Goal: Task Accomplishment & Management: Manage account settings

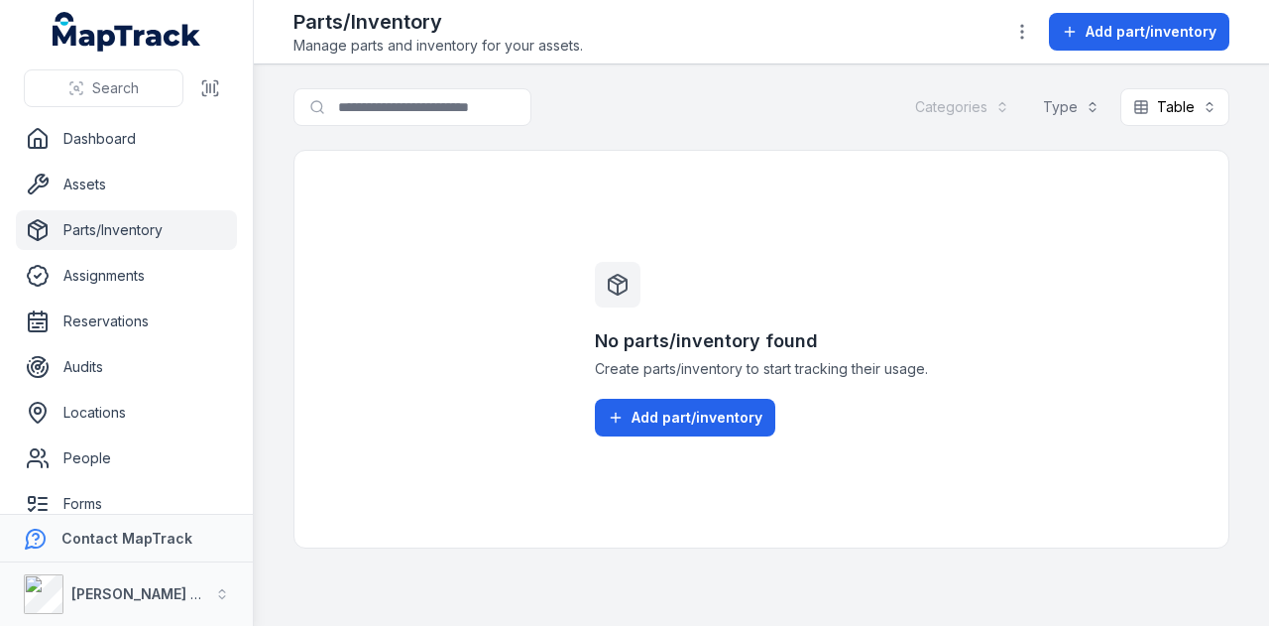
click at [1001, 100] on div "Categories" at bounding box center [962, 107] width 120 height 38
click at [1010, 111] on div "Categories" at bounding box center [962, 107] width 120 height 38
click at [1212, 118] on button "Table *****" at bounding box center [1175, 107] width 109 height 38
click at [863, 104] on div "Search for parts/inventory Categories Type Table *****" at bounding box center [762, 107] width 936 height 38
click at [132, 187] on link "Assets" at bounding box center [126, 185] width 221 height 40
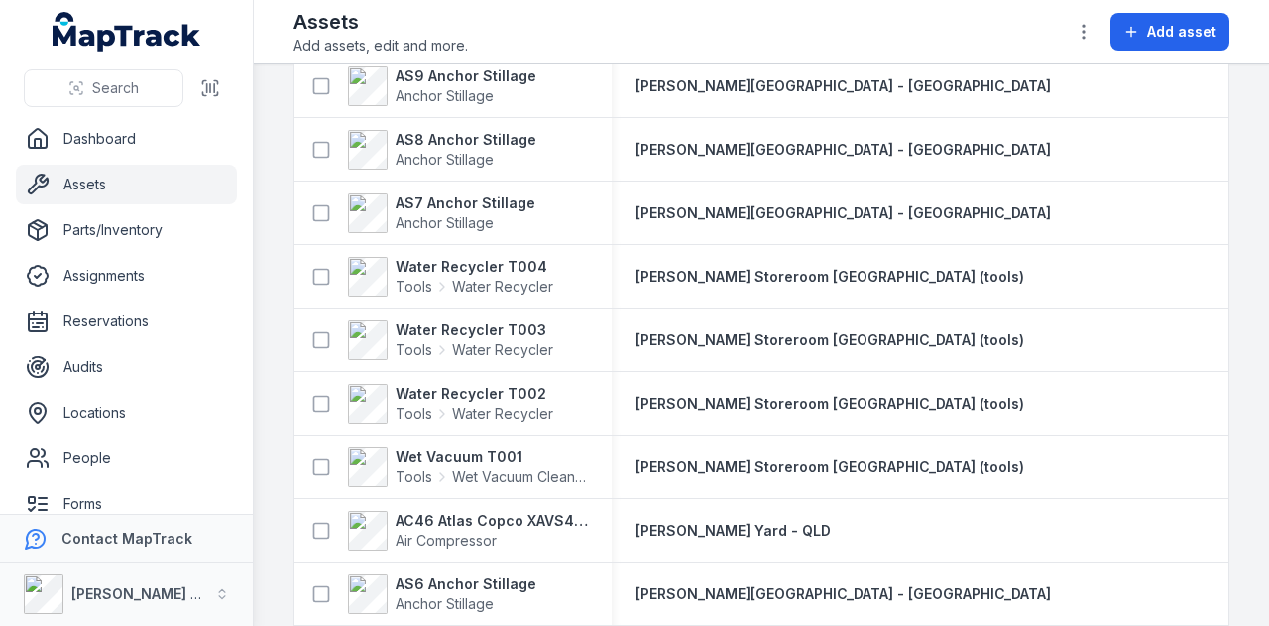
scroll to position [458, 0]
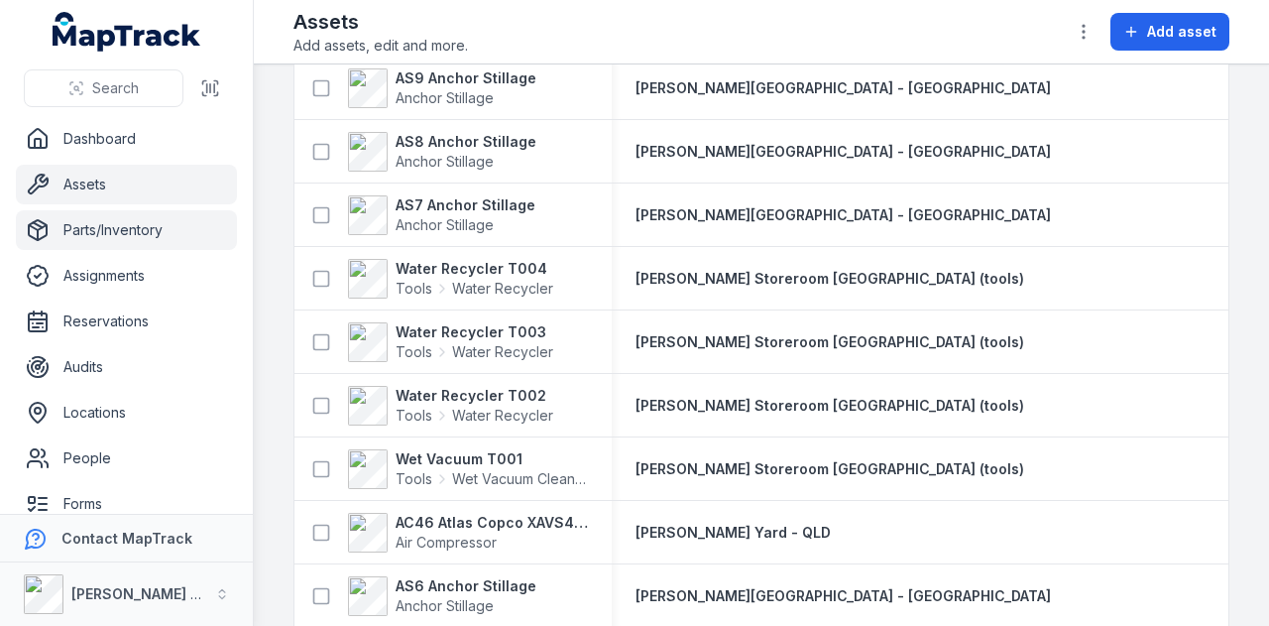
click at [169, 231] on link "Parts/Inventory" at bounding box center [126, 230] width 221 height 40
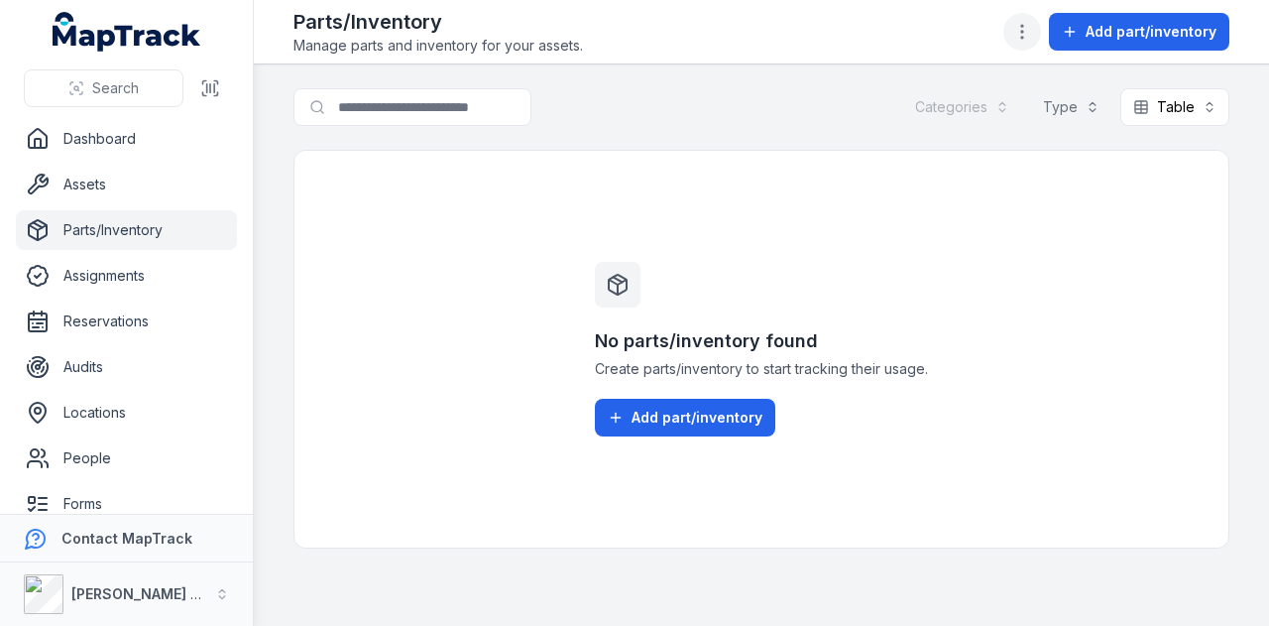
click at [1023, 31] on icon "button" at bounding box center [1022, 32] width 20 height 20
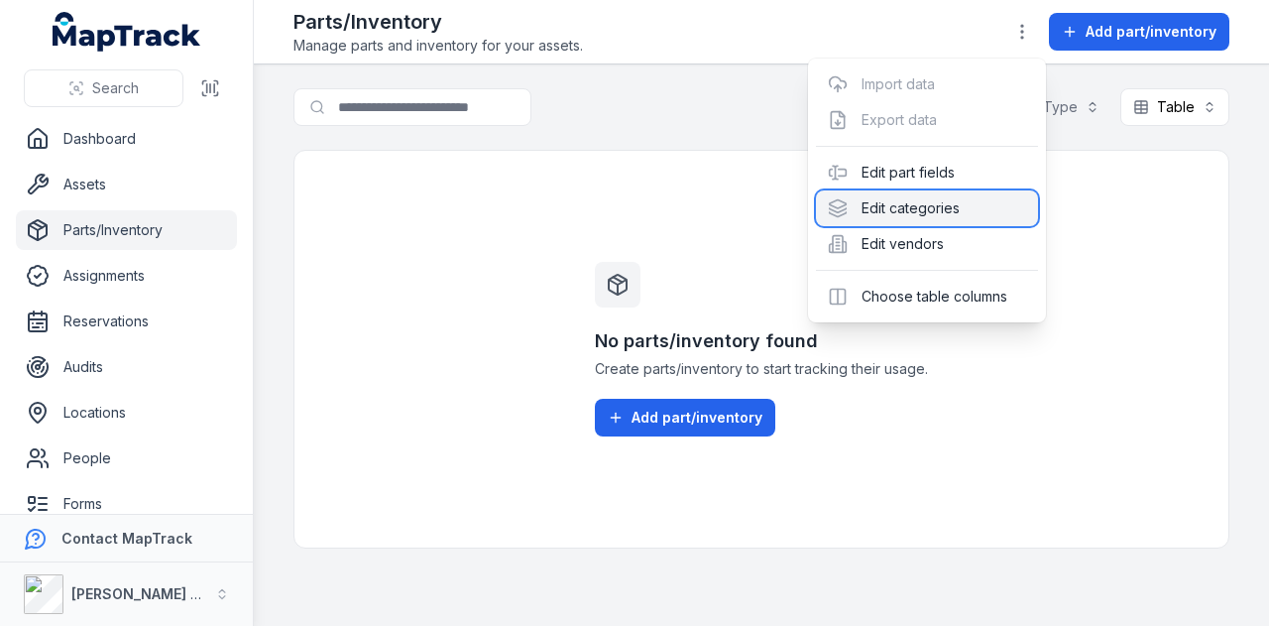
click at [944, 211] on div "Edit categories" at bounding box center [927, 208] width 222 height 36
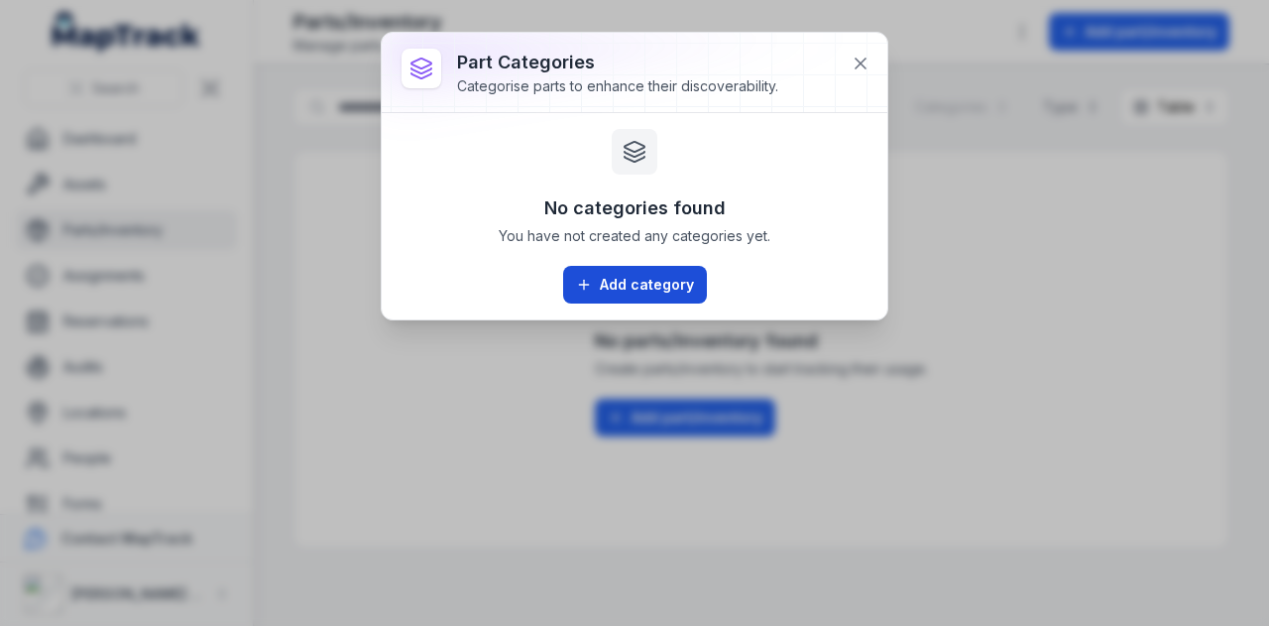
click at [629, 278] on button "Add category" at bounding box center [635, 285] width 144 height 38
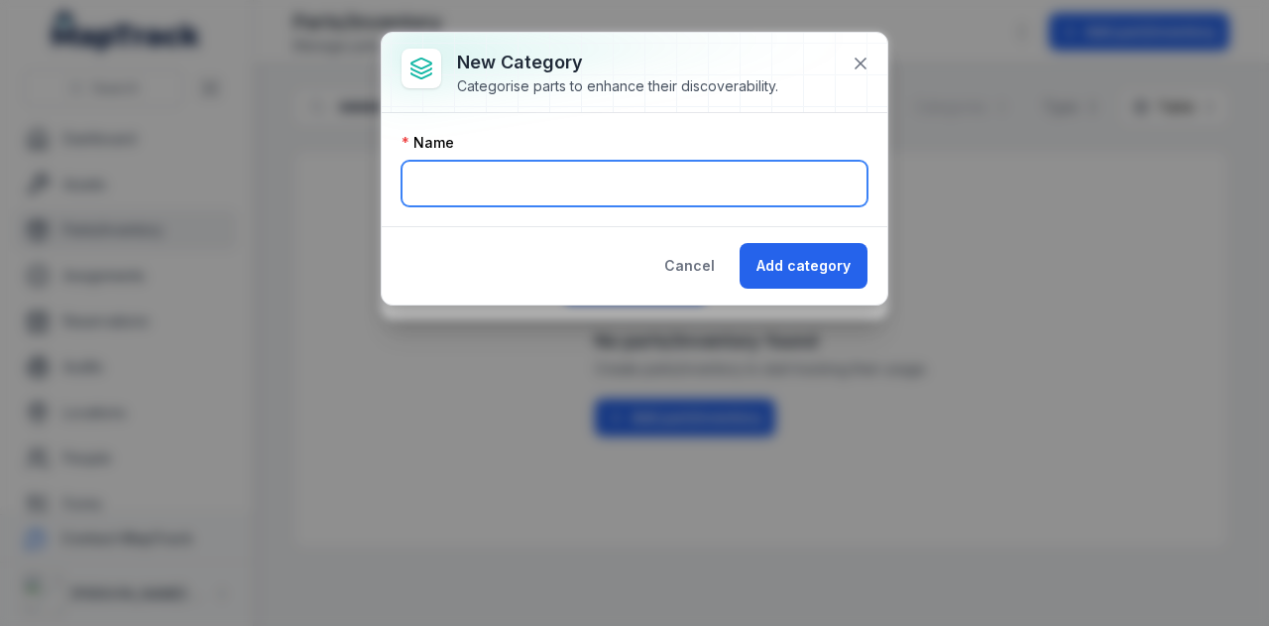
click at [536, 179] on input "text" at bounding box center [635, 184] width 466 height 46
type input "*"
type input "***"
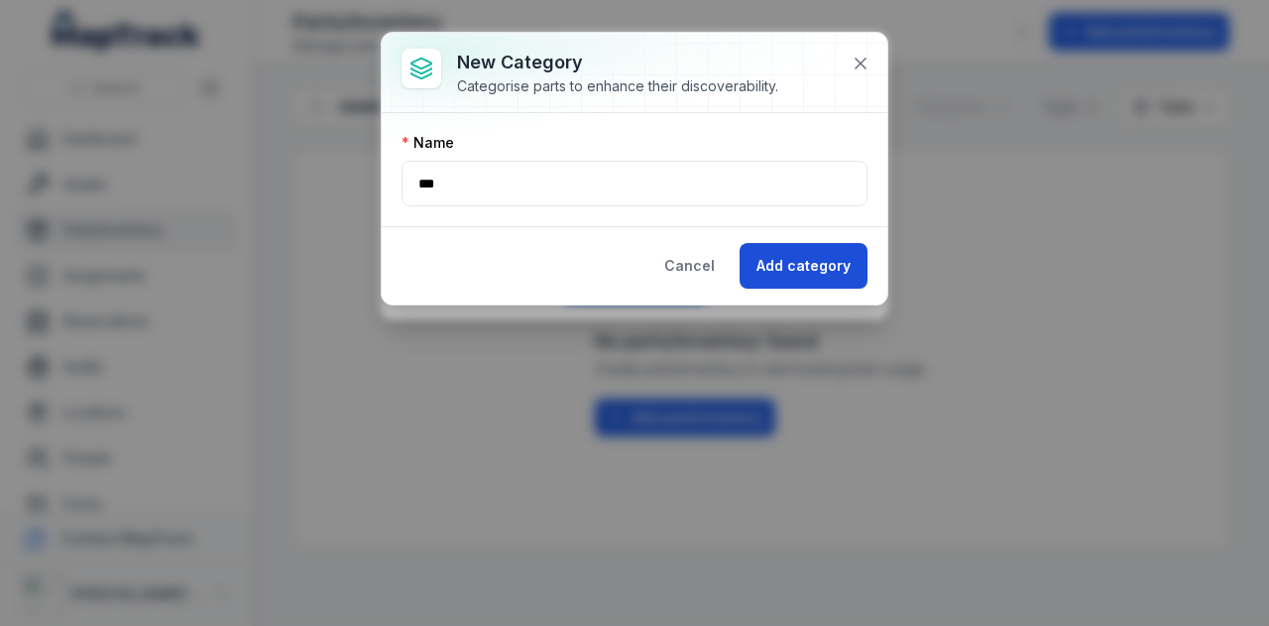
click at [765, 259] on button "Add category" at bounding box center [804, 266] width 128 height 46
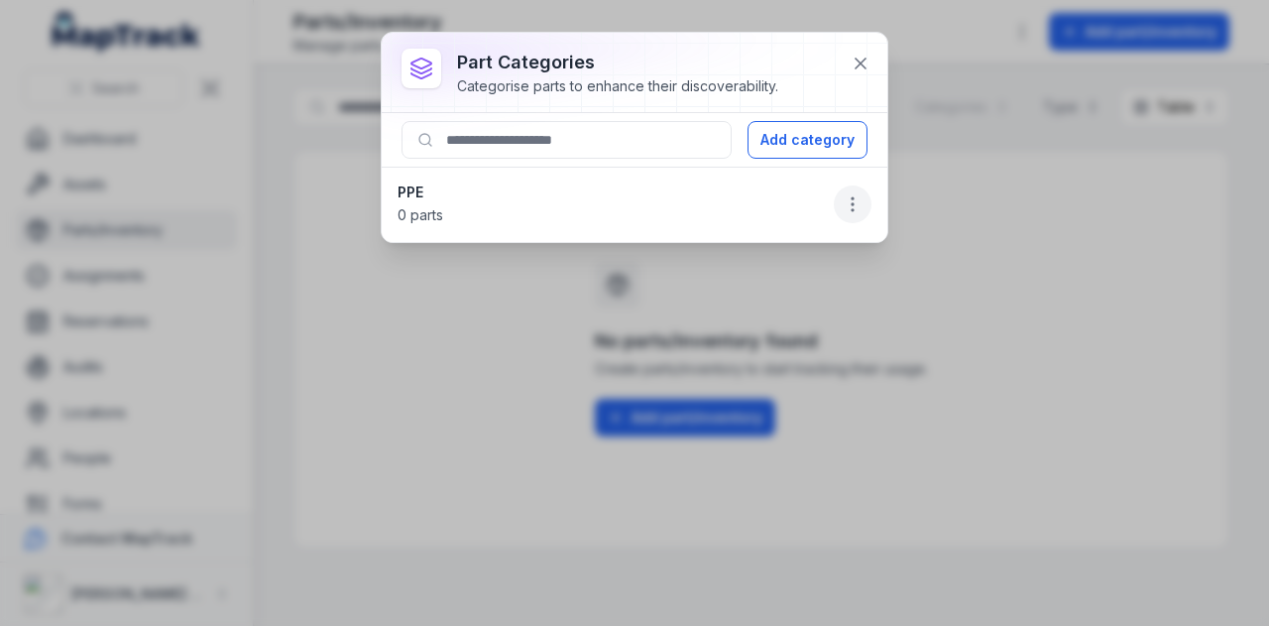
click at [855, 205] on icon "button" at bounding box center [853, 204] width 20 height 20
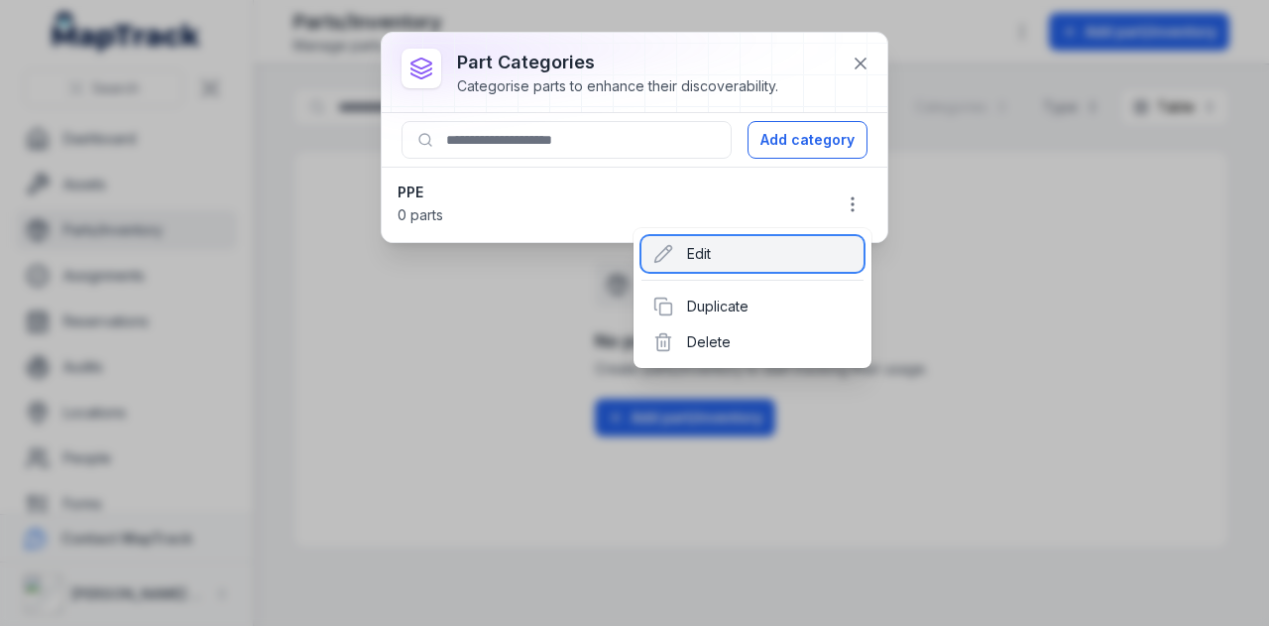
click at [761, 251] on div "Edit" at bounding box center [753, 254] width 222 height 36
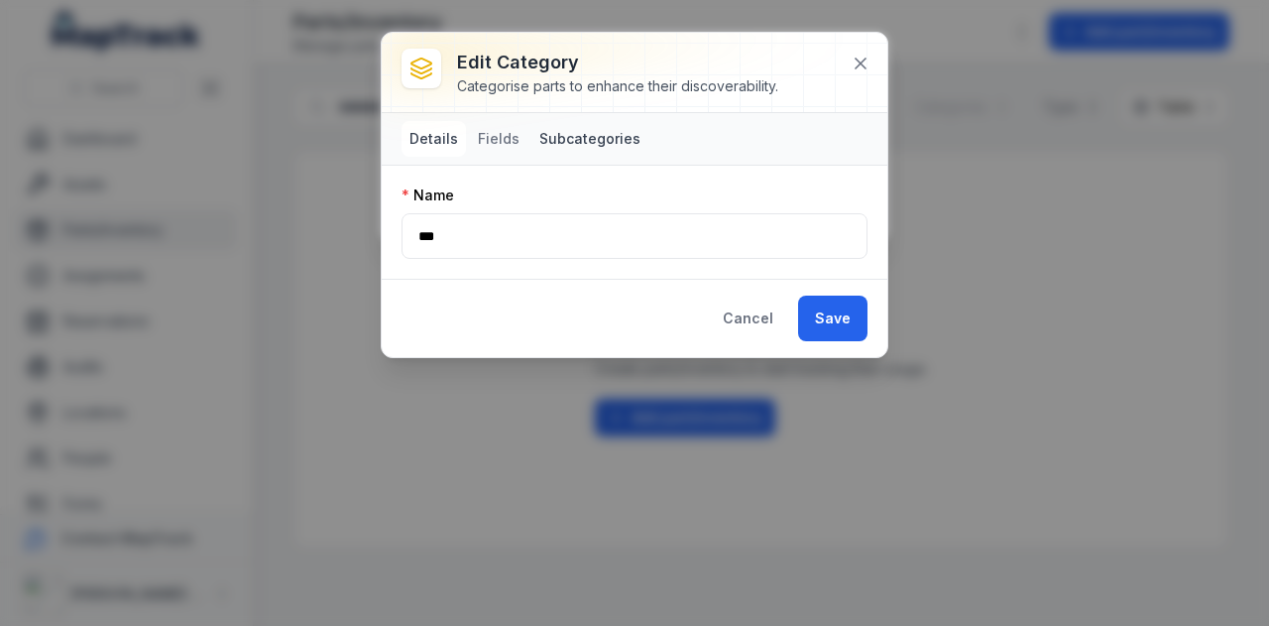
click at [589, 150] on button "Subcategories" at bounding box center [590, 139] width 117 height 36
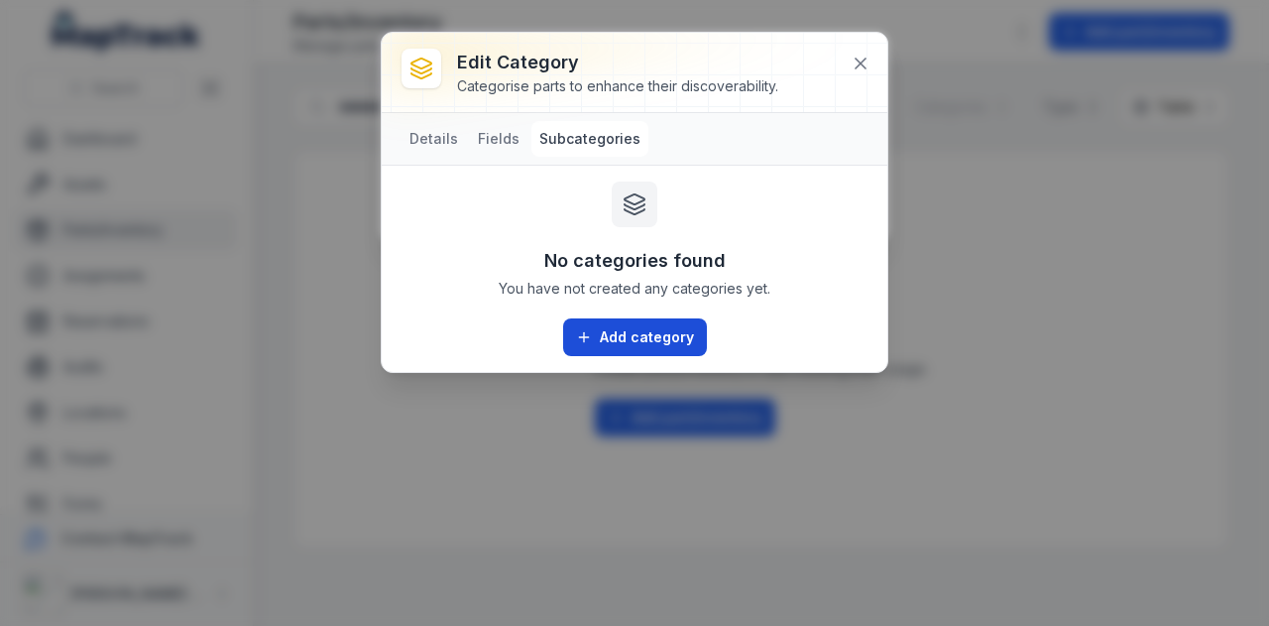
click at [603, 339] on button "Add category" at bounding box center [635, 337] width 144 height 38
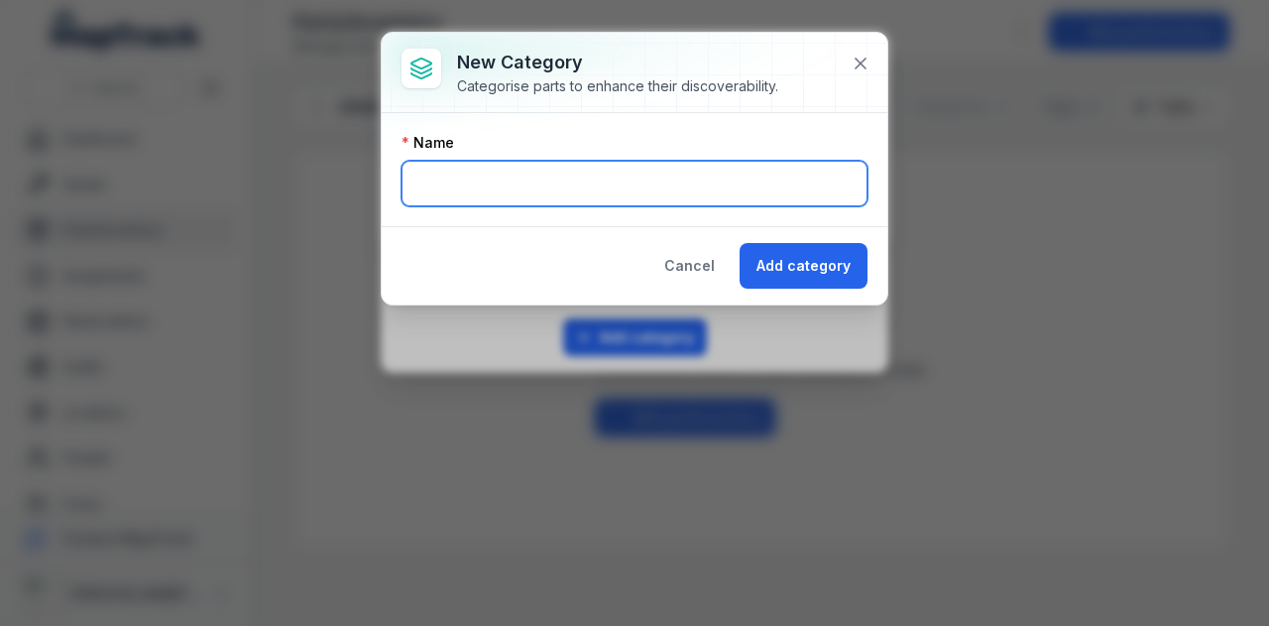
click at [518, 183] on input "text" at bounding box center [635, 184] width 466 height 46
type input "******"
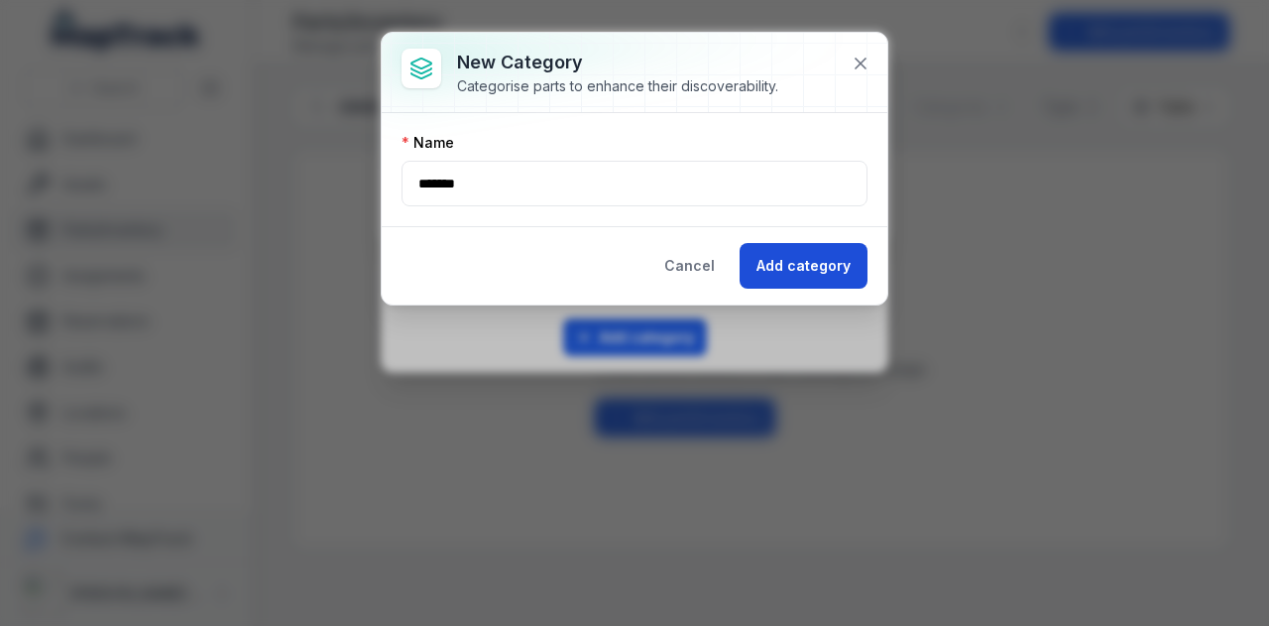
click at [787, 273] on button "Add category" at bounding box center [804, 266] width 128 height 46
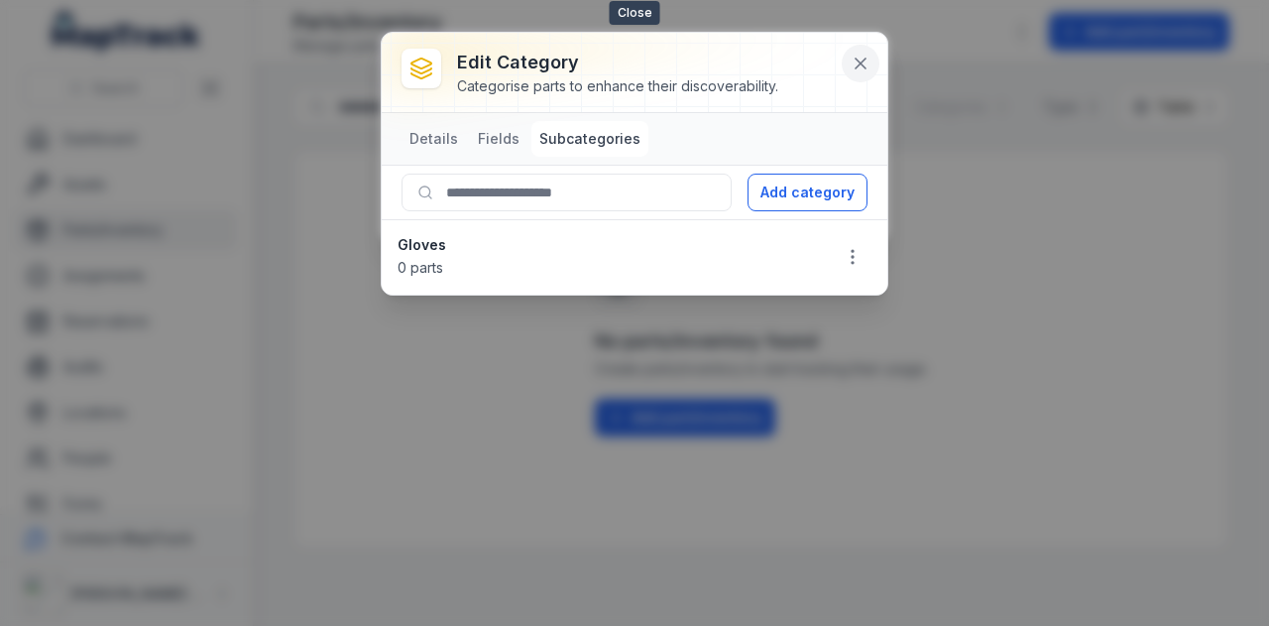
click at [866, 76] on button at bounding box center [861, 64] width 38 height 38
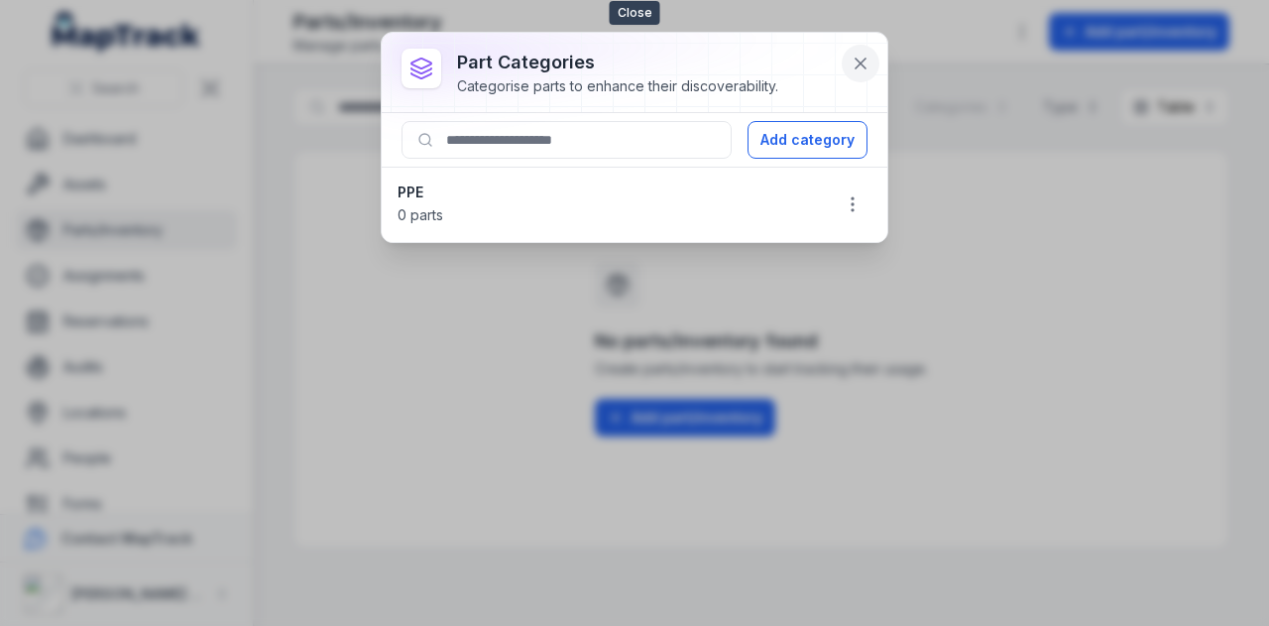
click at [852, 59] on icon at bounding box center [861, 64] width 20 height 20
